Goal: Check status: Check status

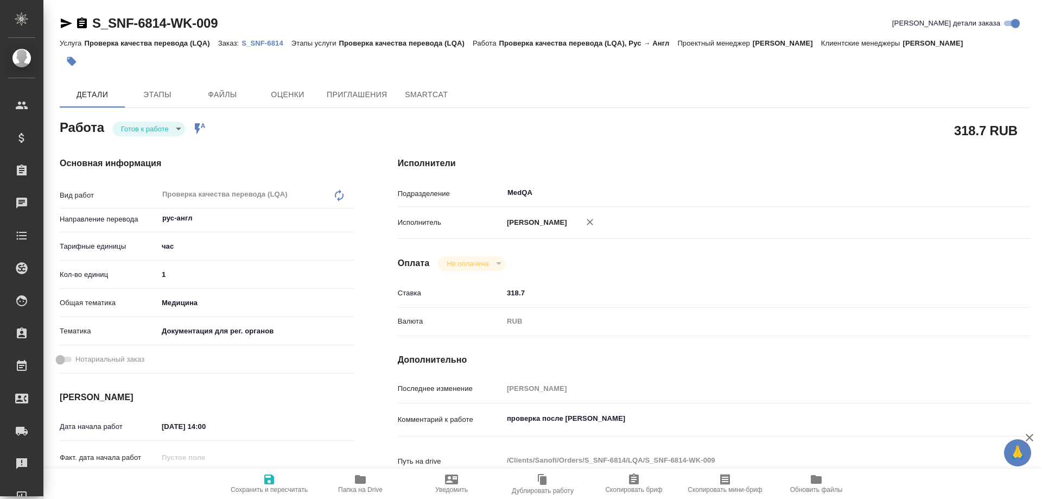
type textarea "x"
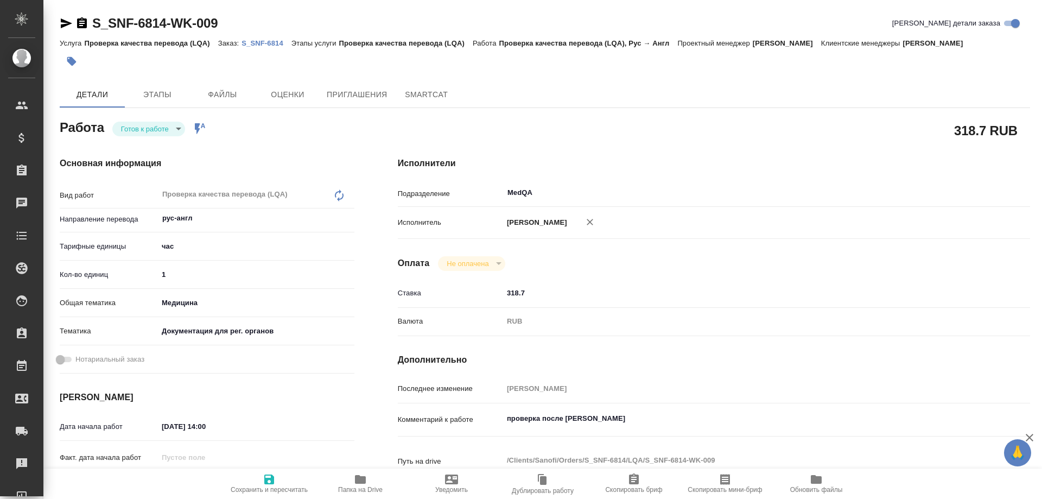
type textarea "x"
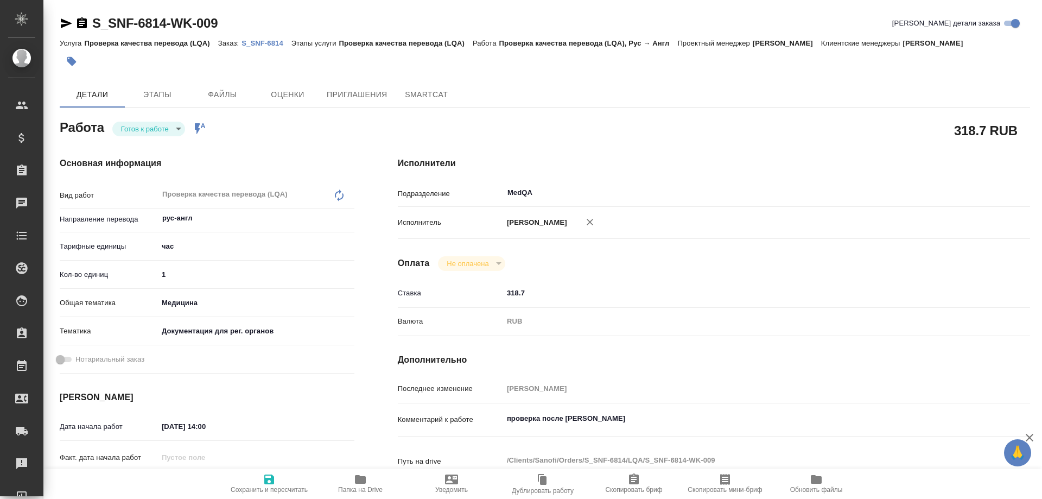
type textarea "x"
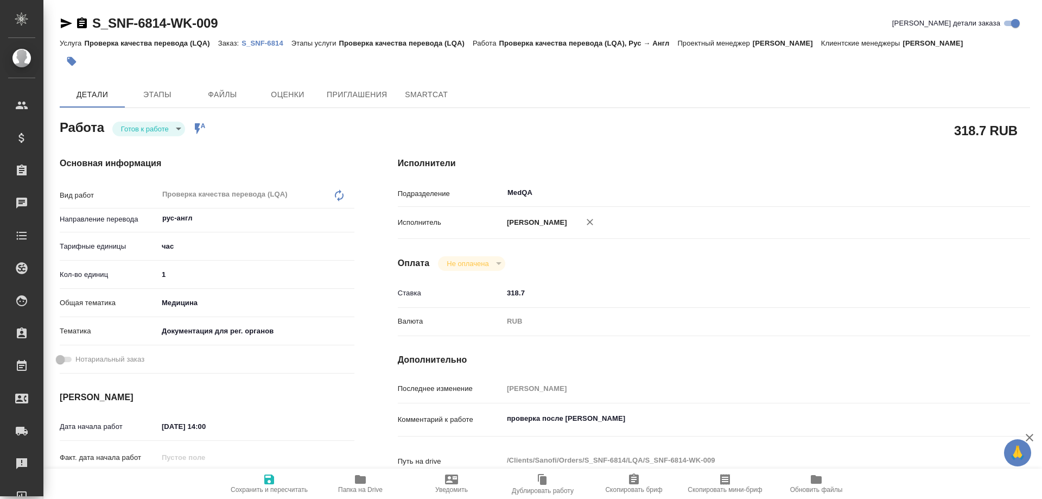
type textarea "x"
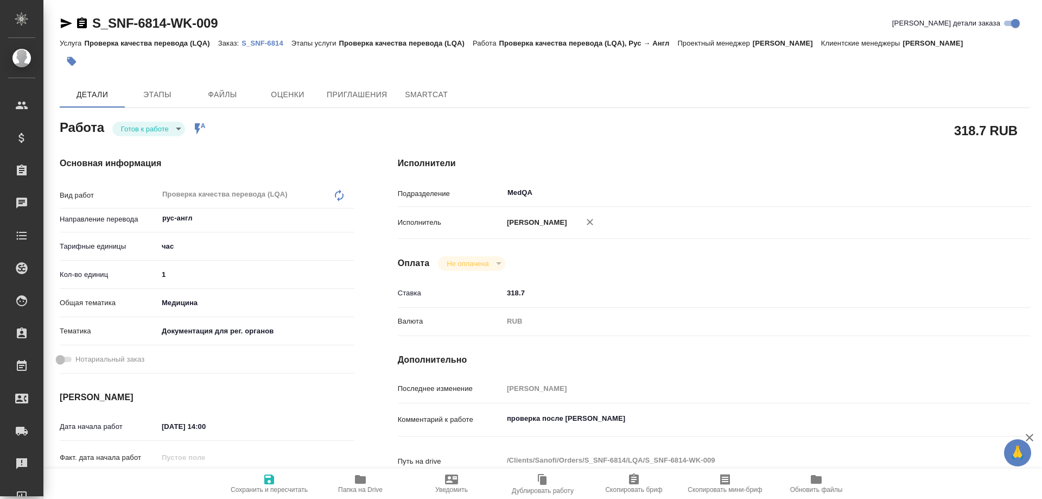
type textarea "x"
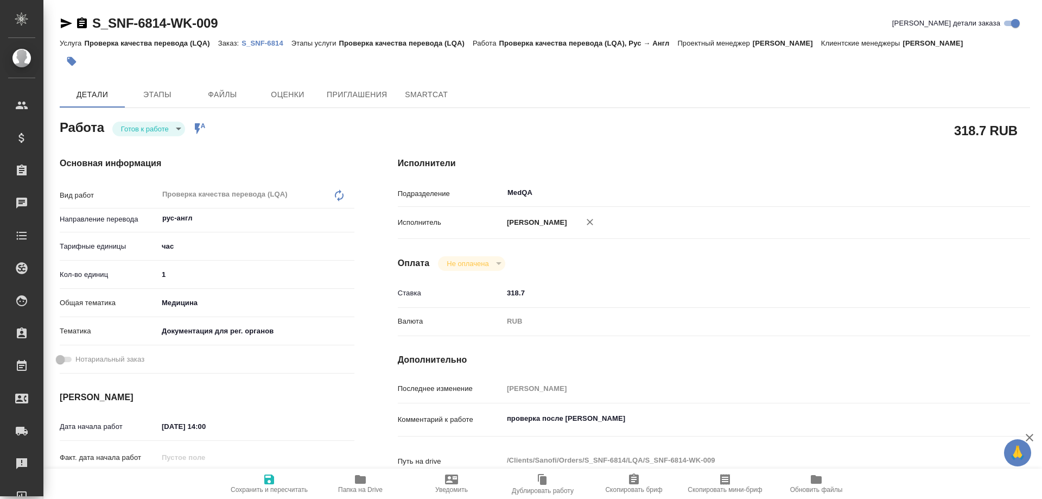
type textarea "x"
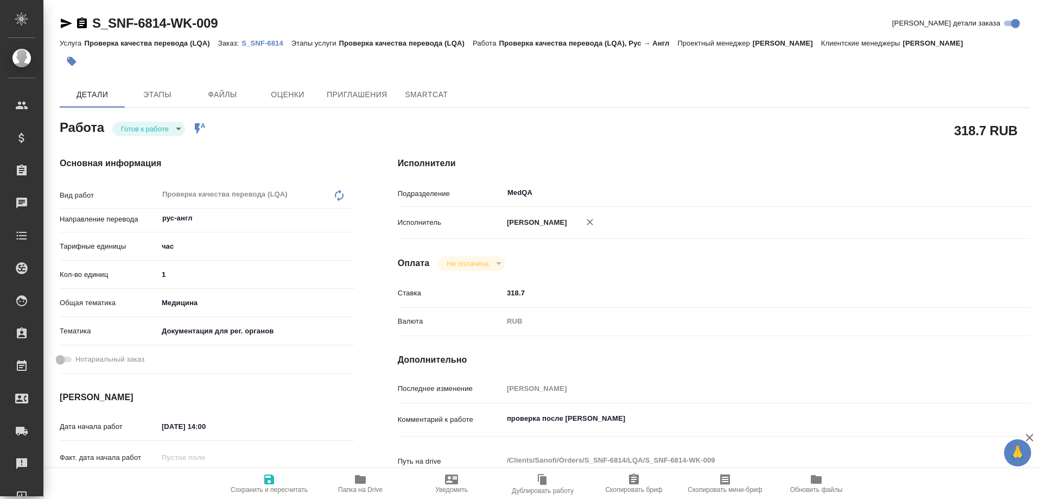
type textarea "x"
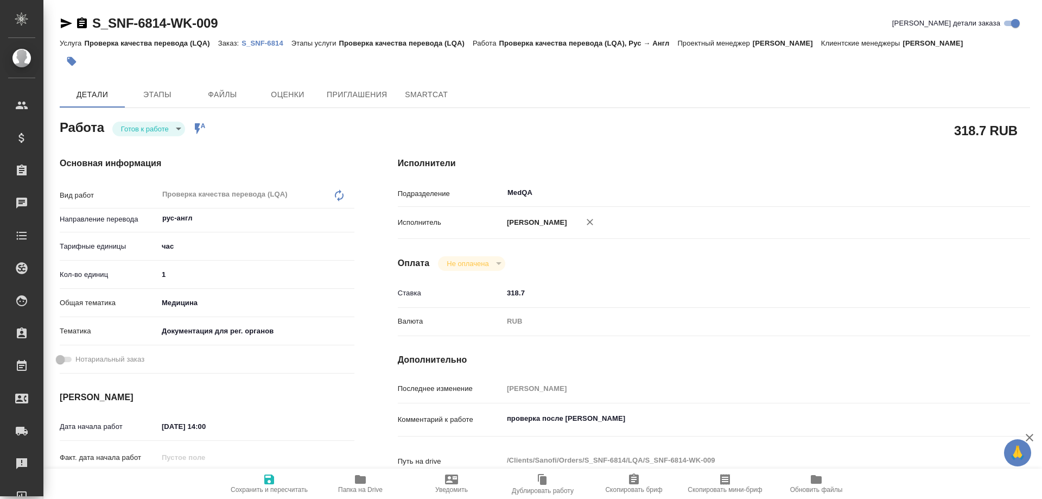
type textarea "x"
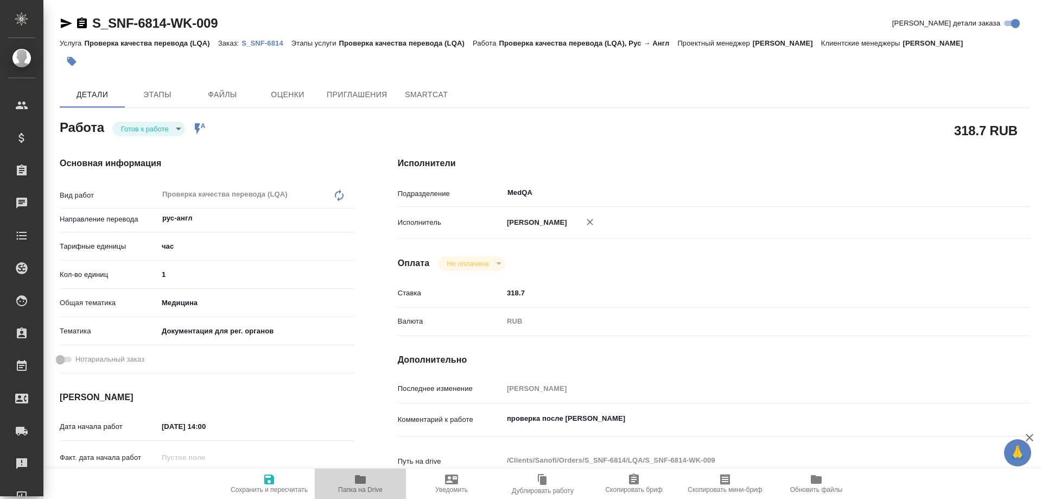
click at [358, 485] on icon "button" at bounding box center [360, 479] width 13 height 13
click at [266, 42] on p "S_SNF-6814" at bounding box center [267, 43] width 50 height 8
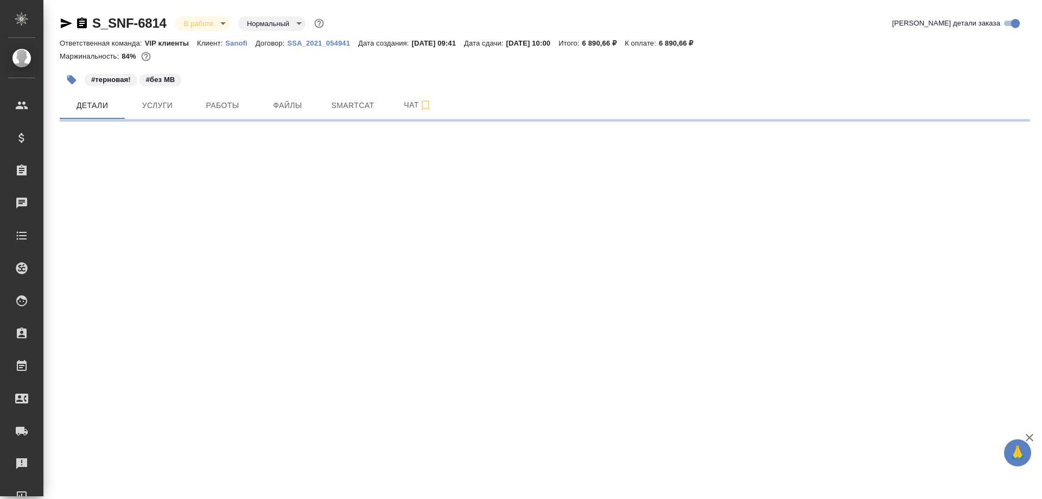
select select "RU"
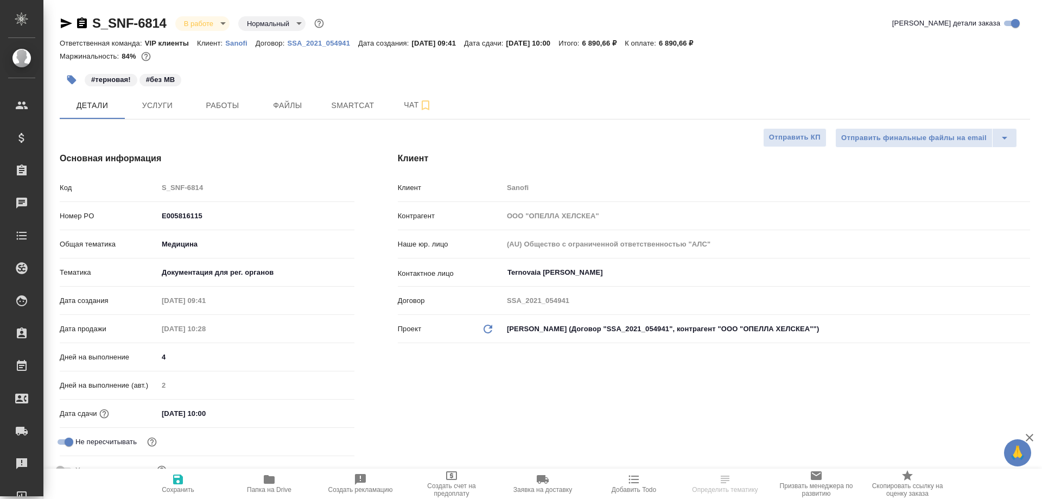
type textarea "x"
type input "[PERSON_NAME]"
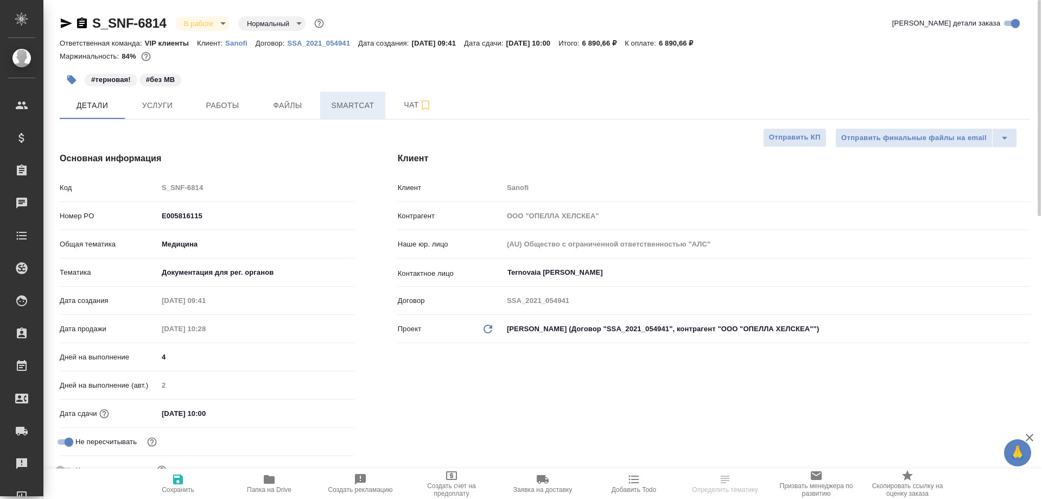
click at [354, 102] on span "Smartcat" at bounding box center [353, 106] width 52 height 14
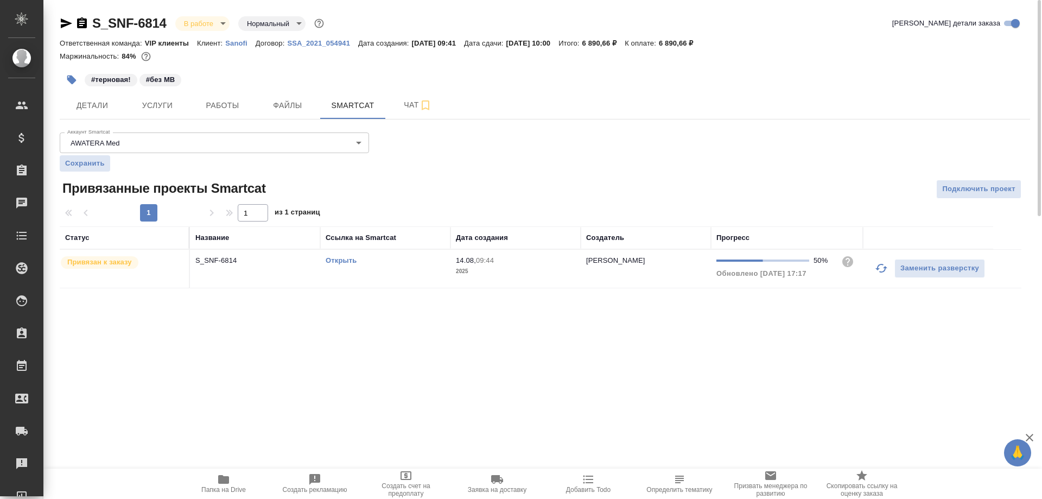
click at [346, 258] on link "Открыть" at bounding box center [341, 260] width 31 height 8
click at [336, 261] on link "Открыть" at bounding box center [341, 260] width 31 height 8
click at [80, 23] on icon "button" at bounding box center [81, 23] width 13 height 13
